Goal: Find specific page/section: Find specific page/section

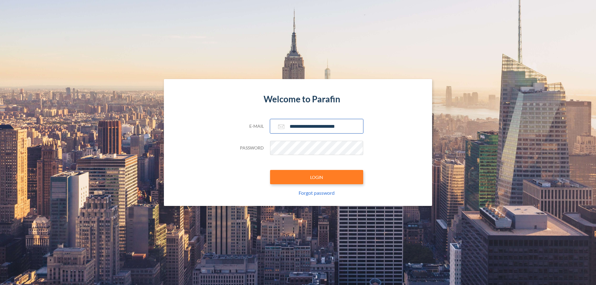
type input "**********"
click at [316, 177] on button "LOGIN" at bounding box center [316, 177] width 93 height 14
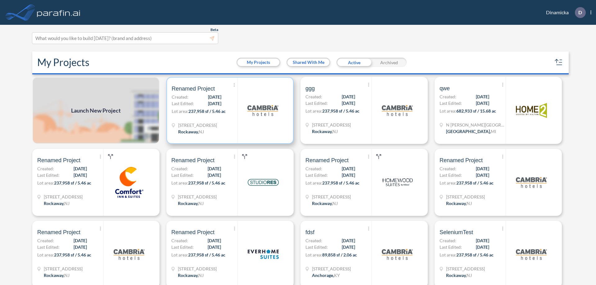
scroll to position [2, 0]
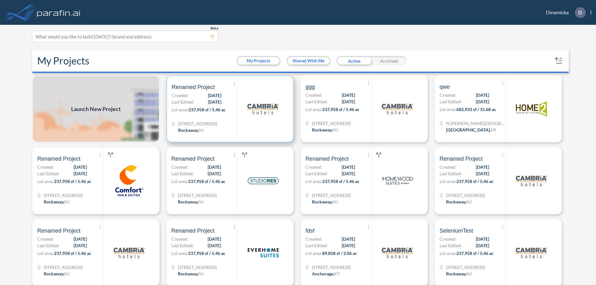
click at [229, 109] on p "Lot area: 237,958 sf / 5.46 ac" at bounding box center [205, 110] width 66 height 9
